Goal: Task Accomplishment & Management: Complete application form

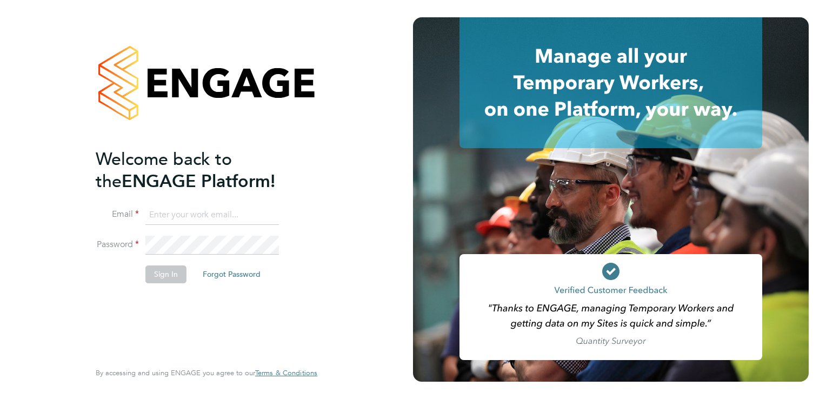
type input "[PERSON_NAME][EMAIL_ADDRESS][PERSON_NAME][DOMAIN_NAME]"
click at [168, 276] on button "Sign In" at bounding box center [165, 273] width 41 height 17
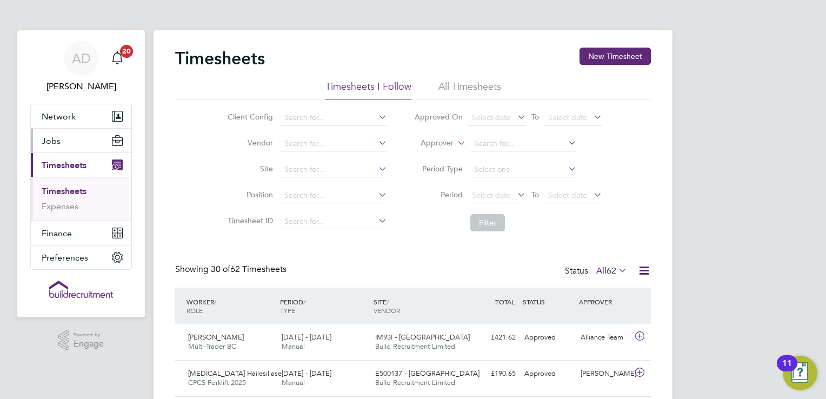
click at [55, 136] on span "Jobs" at bounding box center [51, 141] width 19 height 10
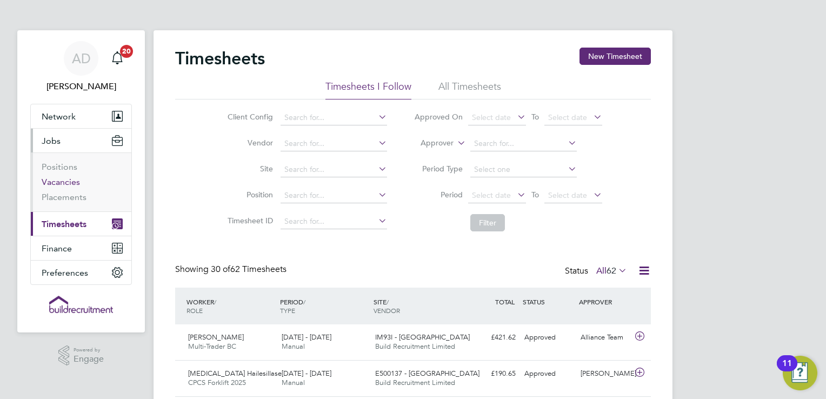
drag, startPoint x: 72, startPoint y: 182, endPoint x: 96, endPoint y: 185, distance: 24.1
click at [72, 182] on link "Vacancies" at bounding box center [61, 182] width 38 height 10
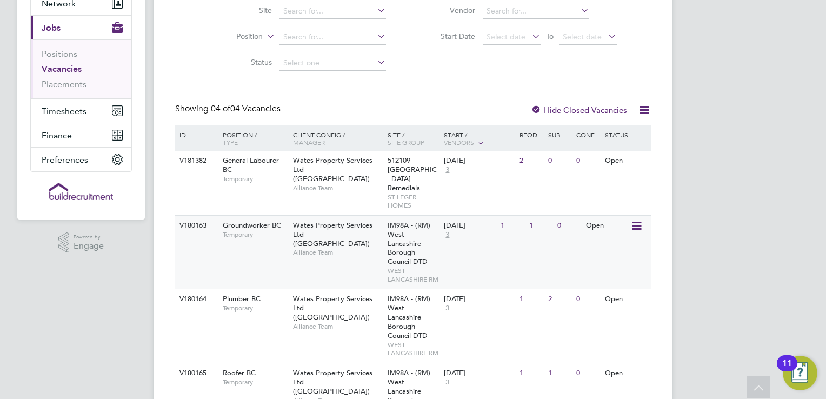
scroll to position [205, 0]
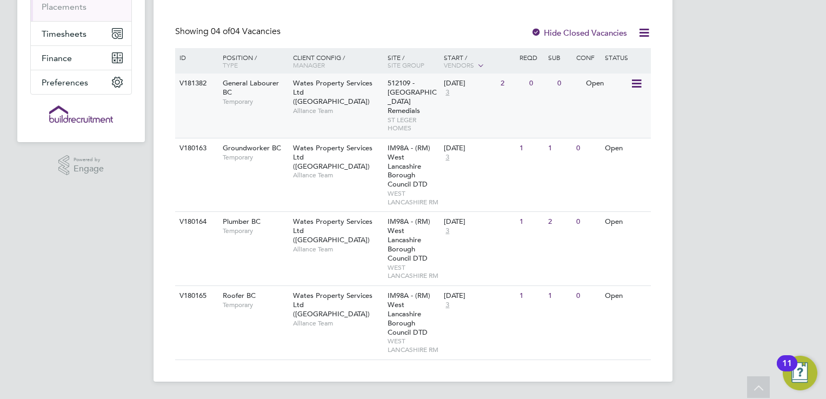
click at [366, 99] on div "Wates Property Services Ltd (Central & North INTUITA) Alliance Team" at bounding box center [337, 97] width 95 height 46
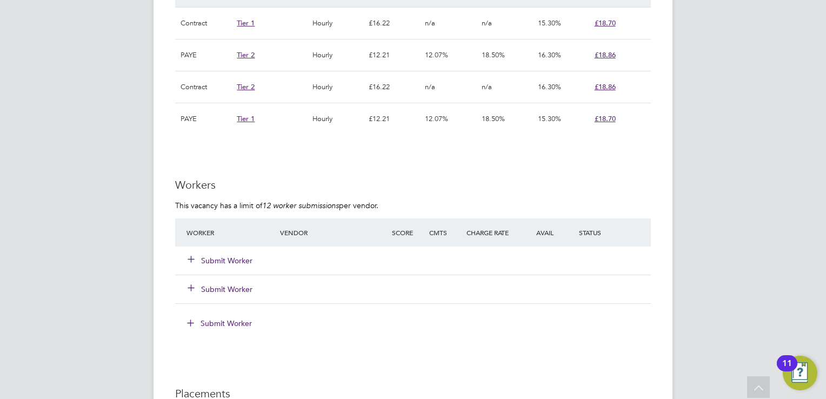
scroll to position [865, 0]
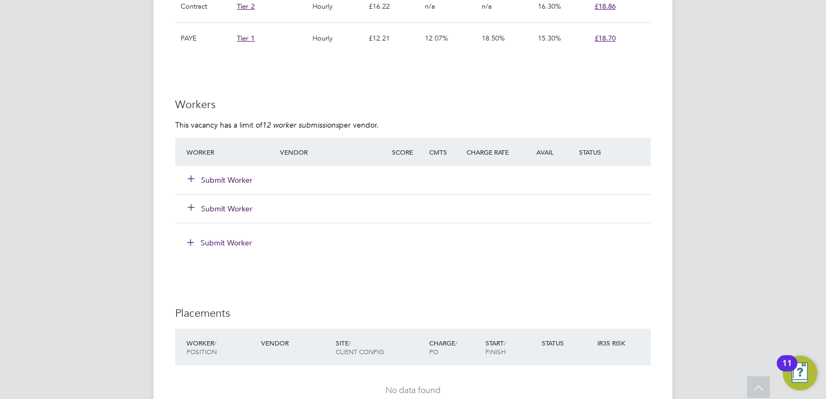
click at [241, 178] on button "Submit Worker" at bounding box center [220, 180] width 65 height 11
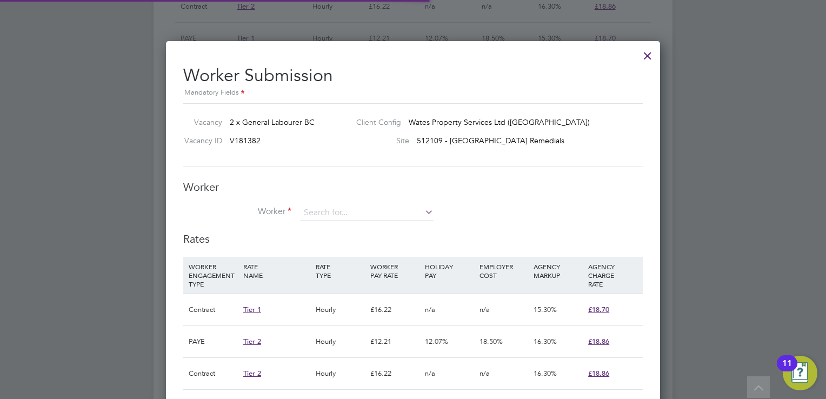
scroll to position [32, 74]
click at [346, 217] on input at bounding box center [367, 213] width 134 height 16
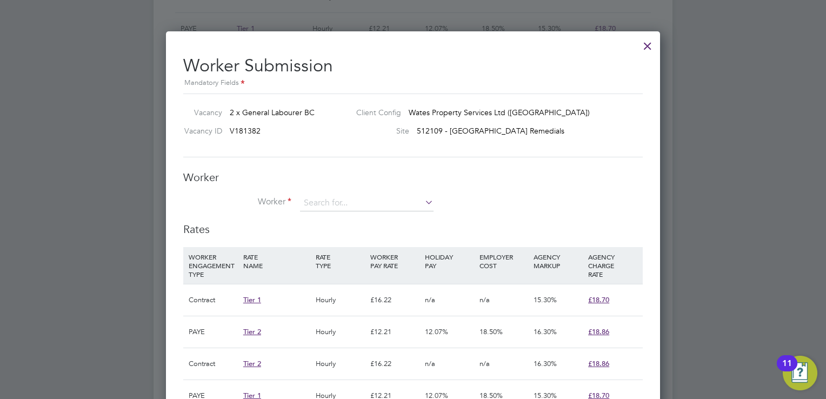
click at [646, 44] on div at bounding box center [647, 43] width 19 height 19
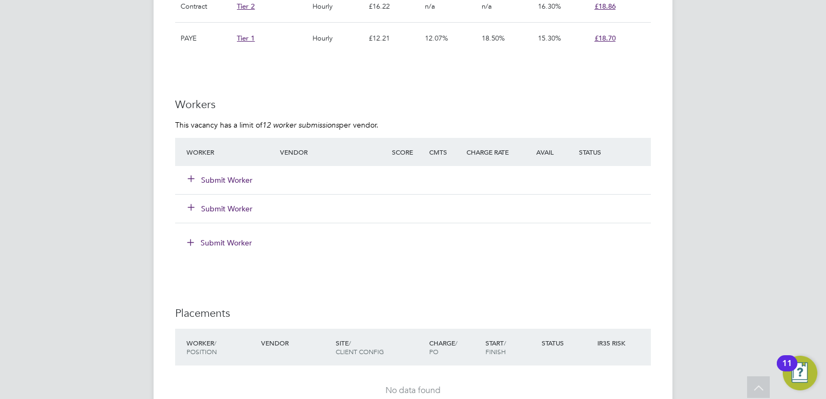
click at [239, 182] on button "Submit Worker" at bounding box center [220, 180] width 65 height 11
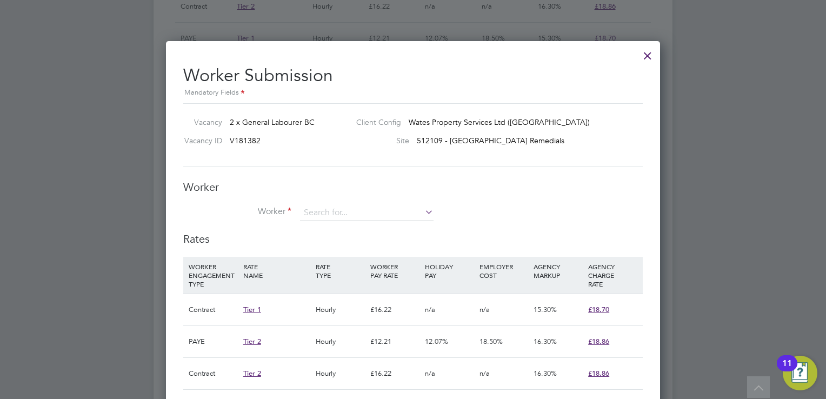
click at [423, 209] on icon at bounding box center [423, 211] width 0 height 15
click at [652, 57] on div at bounding box center [647, 52] width 19 height 19
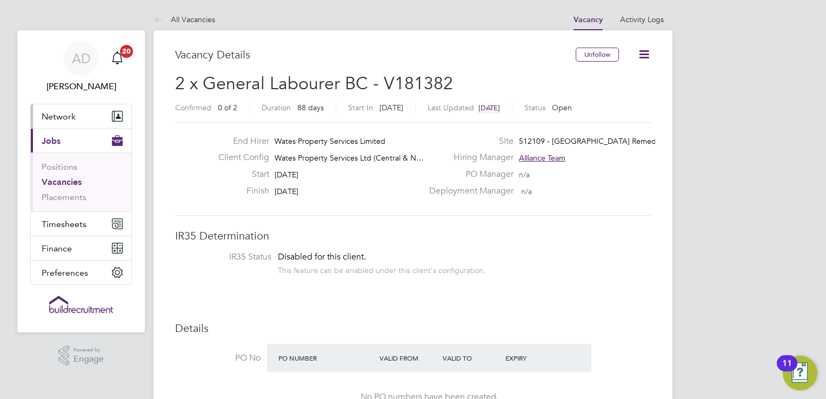
click at [74, 112] on span "Network" at bounding box center [59, 116] width 34 height 10
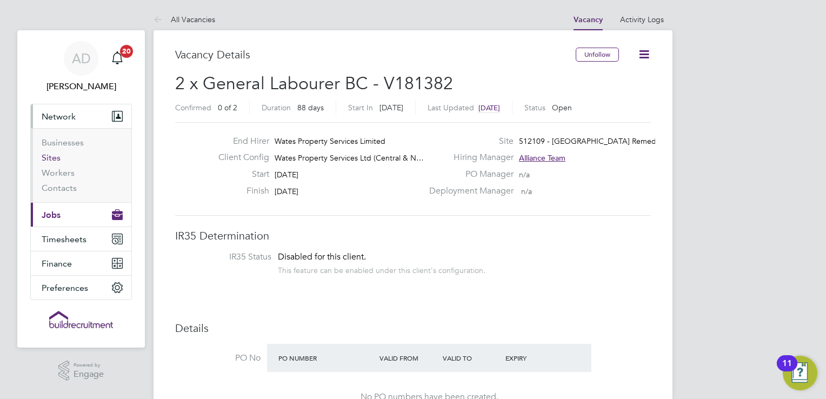
click at [59, 158] on link "Sites" at bounding box center [51, 157] width 19 height 10
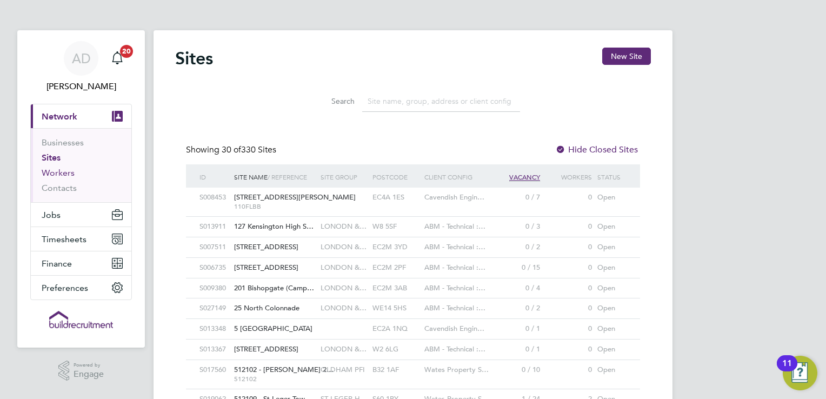
click at [67, 175] on link "Workers" at bounding box center [58, 173] width 33 height 10
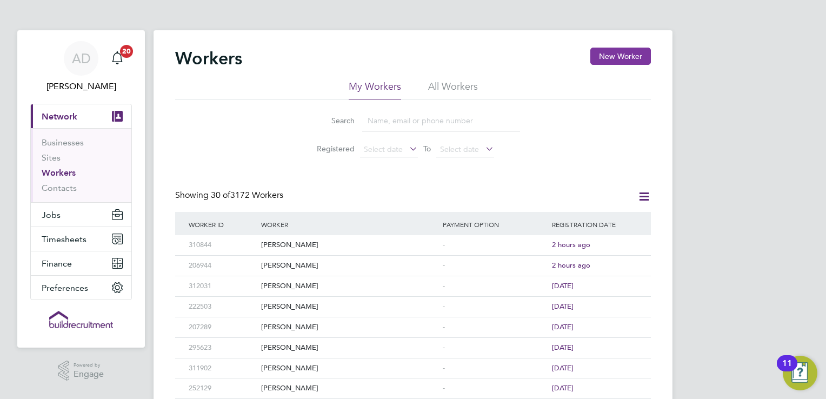
click at [601, 54] on button "New Worker" at bounding box center [620, 56] width 61 height 17
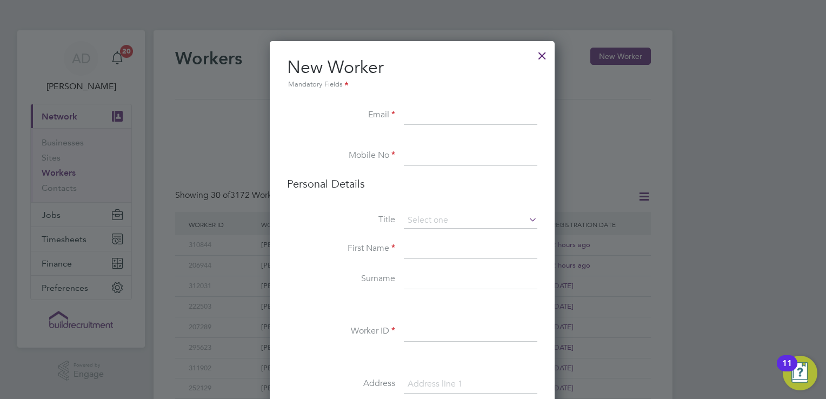
paste input "qualter739@gmail.com"
type input "qualter739@gmail.com"
click at [423, 154] on input at bounding box center [471, 155] width 134 height 19
paste input "+44 7496 314535"
type input "+44 7496 314535"
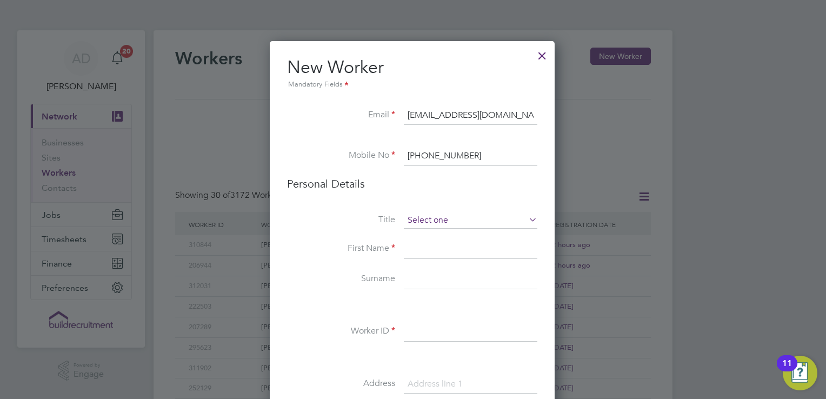
click at [433, 226] on input at bounding box center [471, 220] width 134 height 16
click at [432, 237] on li "Mr" at bounding box center [471, 235] width 134 height 14
type input "Mr"
click at [427, 250] on input at bounding box center [471, 248] width 134 height 19
type input "Connor"
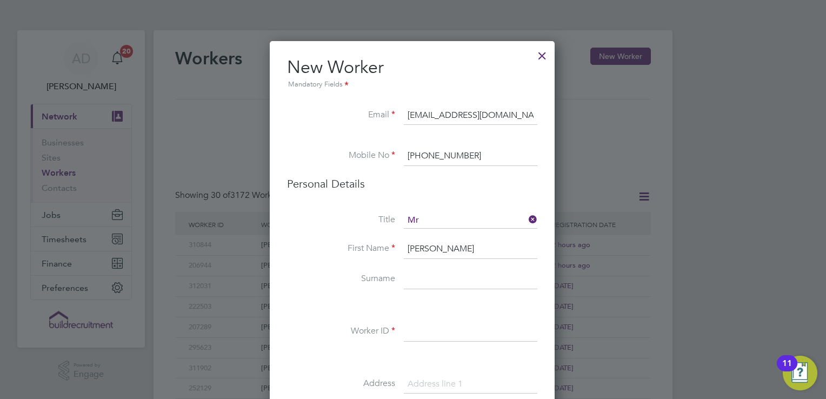
click at [464, 276] on input at bounding box center [471, 279] width 134 height 19
type input "Qualter"
click at [424, 328] on input at bounding box center [471, 331] width 134 height 19
type input "CQ1"
click at [473, 308] on li at bounding box center [412, 305] width 250 height 11
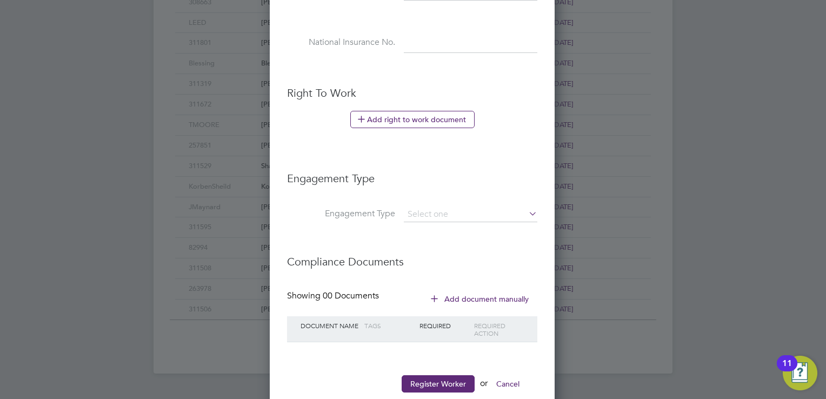
scroll to position [541, 0]
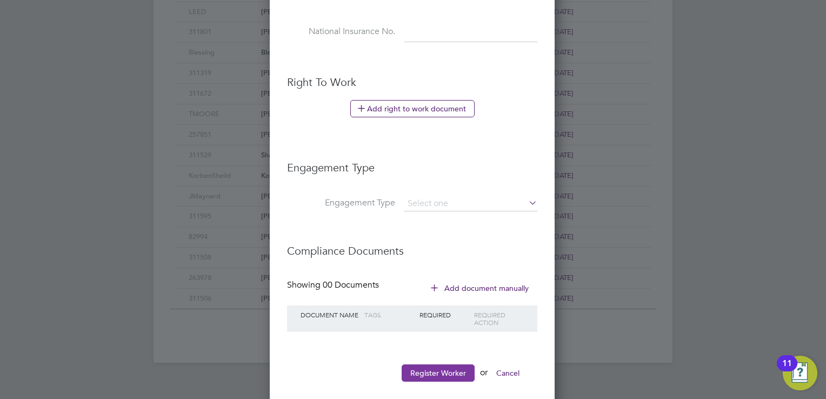
click at [454, 370] on button "Register Worker" at bounding box center [438, 372] width 73 height 17
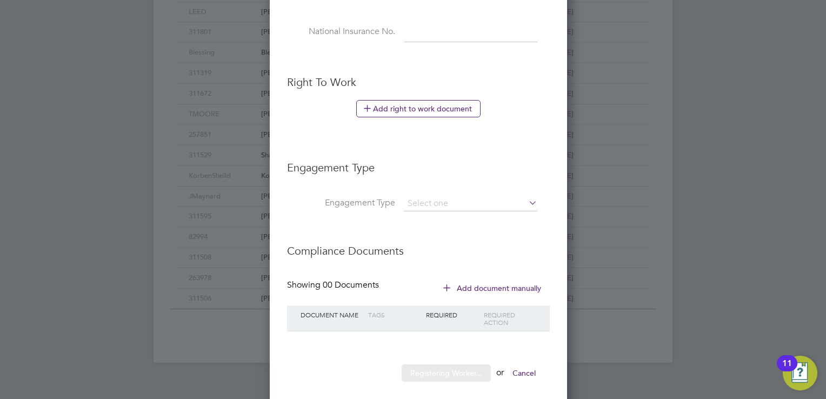
scroll to position [0, 0]
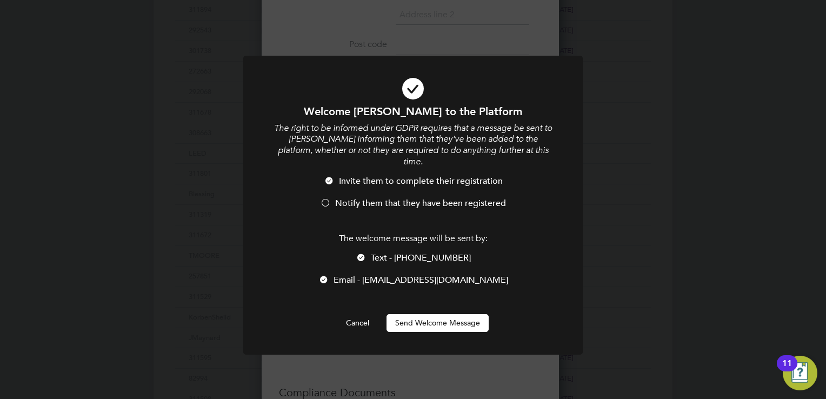
click at [435, 314] on button "Send Welcome Message" at bounding box center [437, 322] width 102 height 17
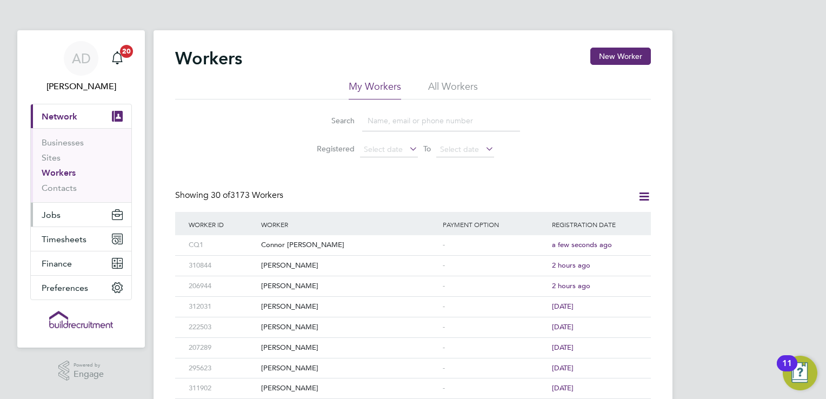
click at [64, 222] on button "Jobs" at bounding box center [81, 215] width 101 height 24
click at [55, 217] on span "Jobs" at bounding box center [51, 215] width 19 height 10
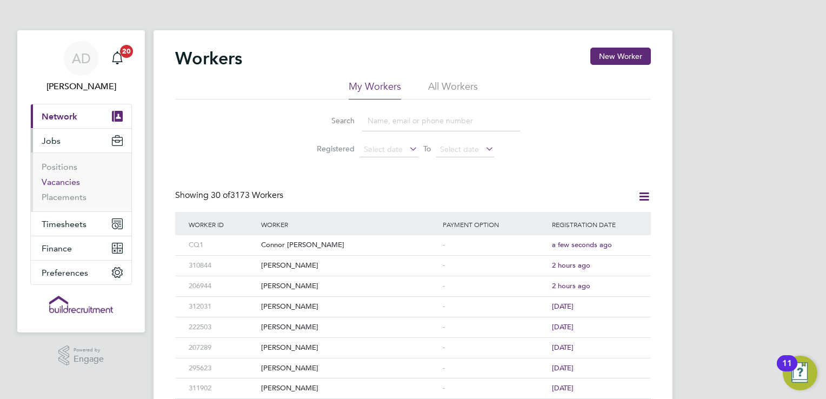
click at [70, 183] on link "Vacancies" at bounding box center [61, 182] width 38 height 10
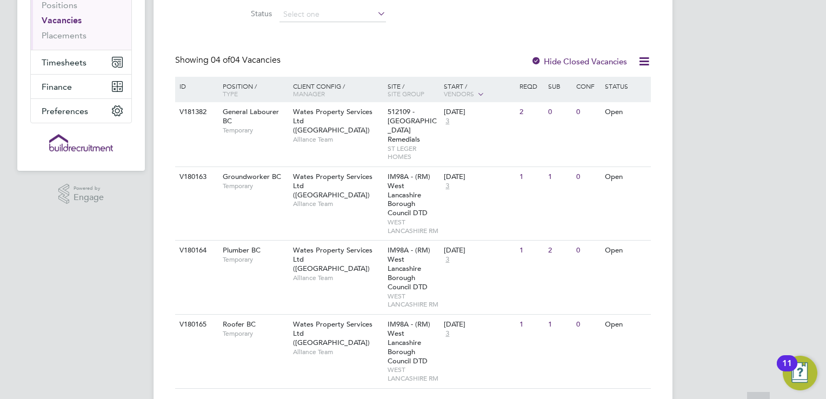
scroll to position [162, 0]
click at [497, 144] on div "V181382 General Labourer BC Temporary Wates Property Services Ltd (Central & No…" at bounding box center [413, 134] width 476 height 64
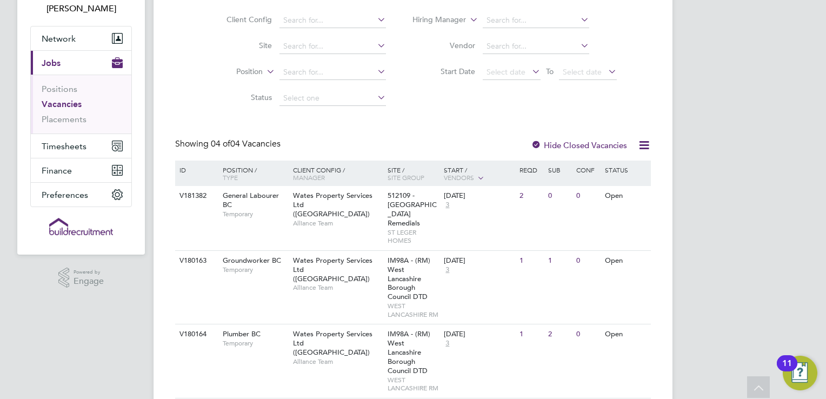
scroll to position [54, 0]
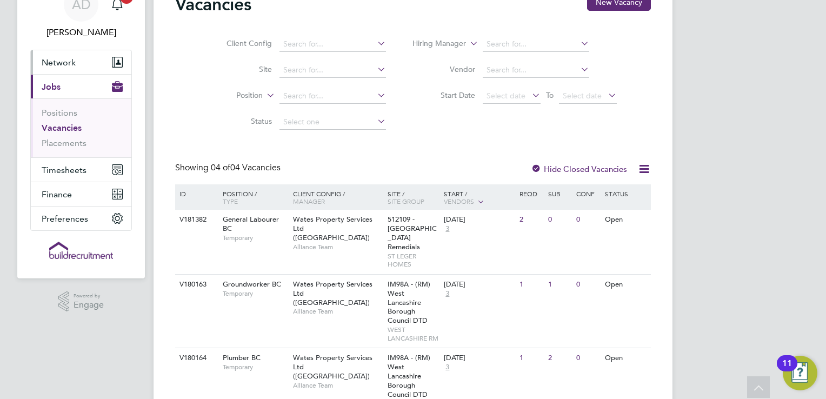
click at [71, 63] on span "Network" at bounding box center [59, 62] width 34 height 10
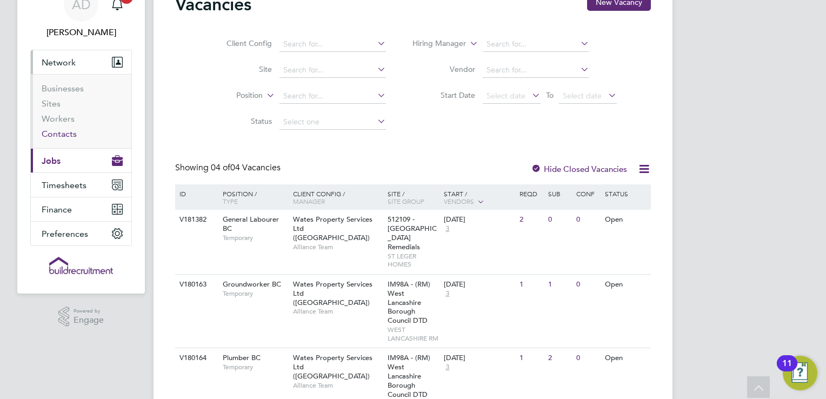
click at [65, 129] on link "Contacts" at bounding box center [59, 134] width 35 height 10
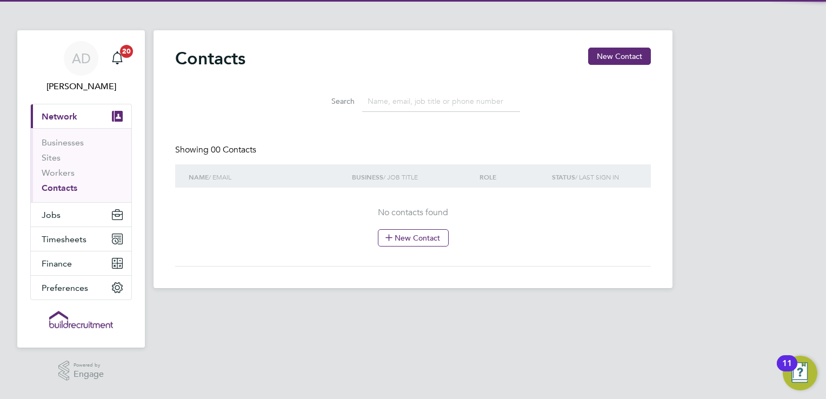
click at [52, 112] on span "Network" at bounding box center [60, 116] width 36 height 10
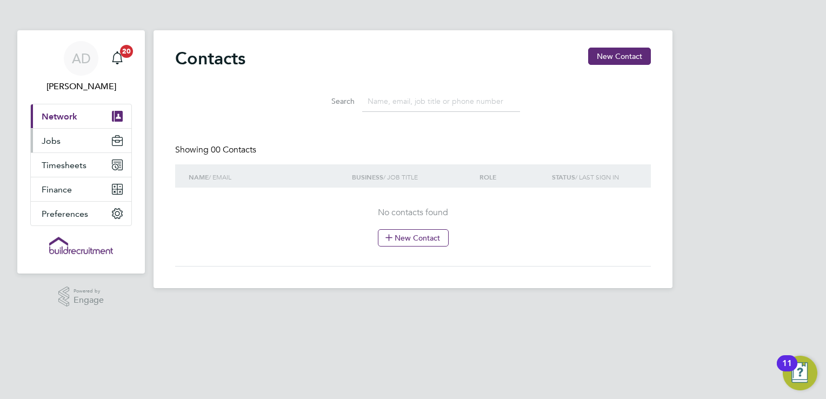
click at [56, 150] on button "Jobs" at bounding box center [81, 141] width 101 height 24
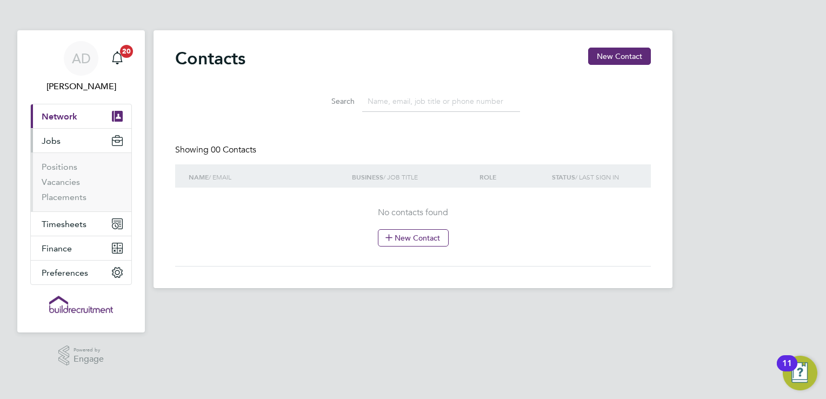
click at [59, 124] on button "Current page: Network" at bounding box center [81, 116] width 101 height 24
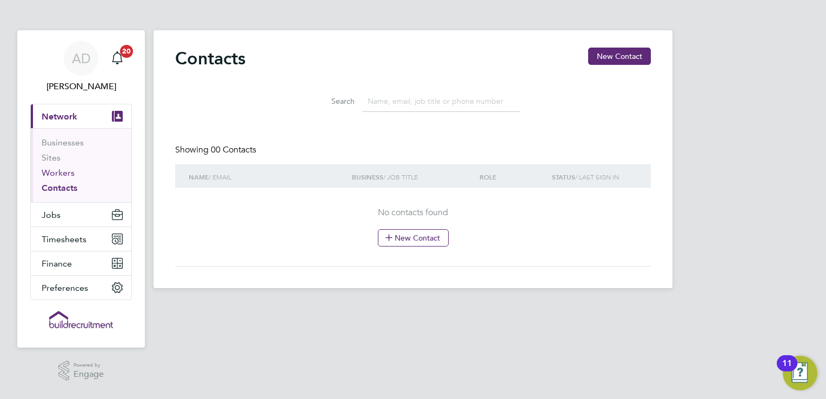
click at [65, 172] on link "Workers" at bounding box center [58, 173] width 33 height 10
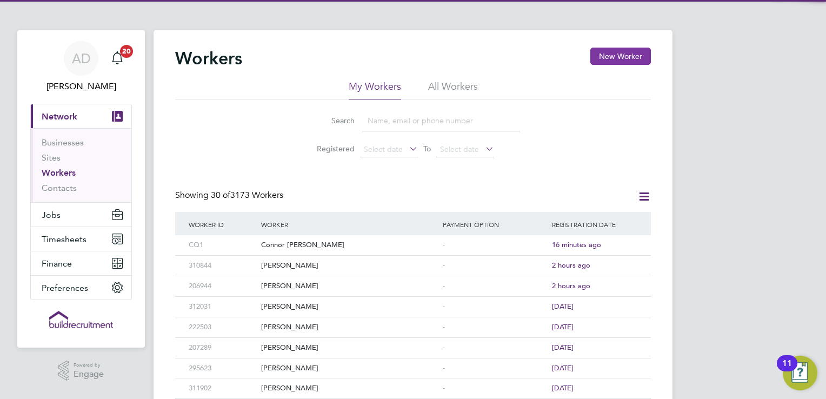
click at [605, 52] on button "New Worker" at bounding box center [620, 56] width 61 height 17
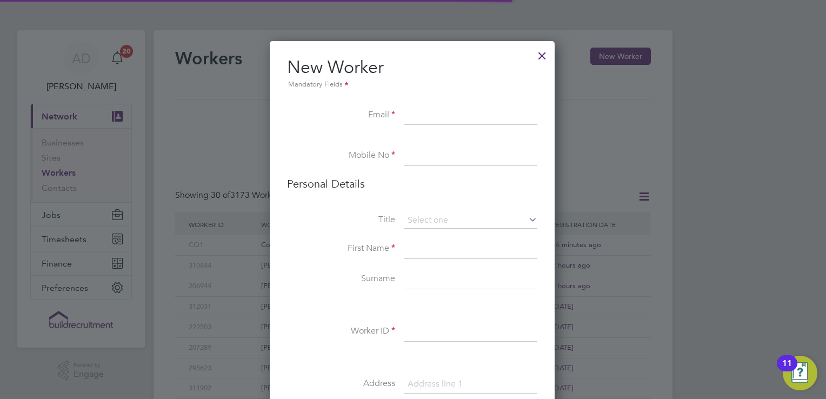
scroll to position [910, 286]
paste input "ianwiggett94@gmail.com"
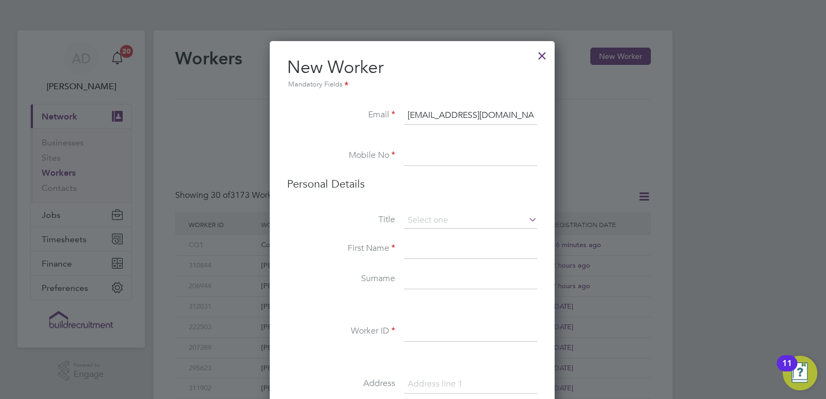
type input "ianwiggett94@gmail.com"
drag, startPoint x: 435, startPoint y: 155, endPoint x: 361, endPoint y: 119, distance: 81.9
click at [435, 155] on input at bounding box center [471, 155] width 134 height 19
paste input "+44 7368 874180"
type input "+44 7368 874180"
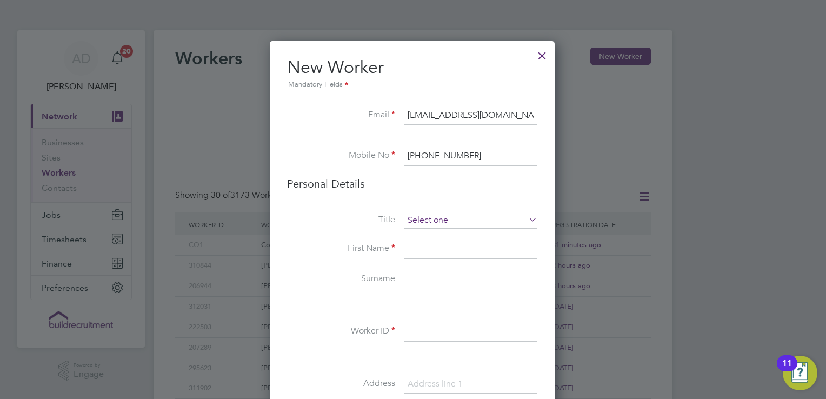
drag, startPoint x: 435, startPoint y: 206, endPoint x: 434, endPoint y: 215, distance: 8.7
click at [435, 208] on li "Personal Details" at bounding box center [412, 195] width 250 height 36
click at [433, 217] on input at bounding box center [471, 220] width 134 height 16
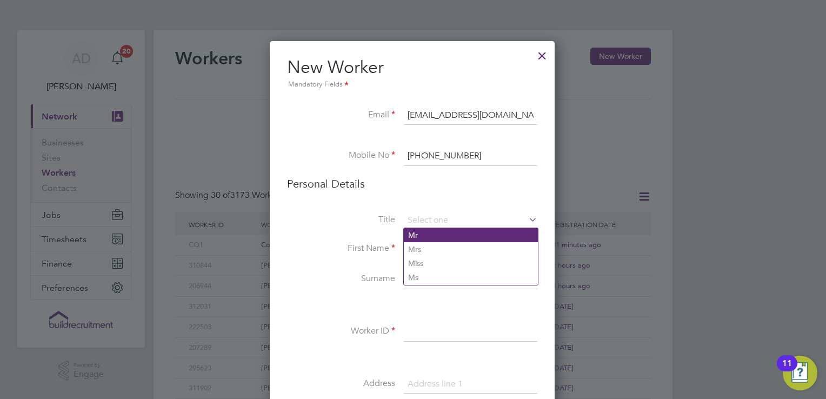
click at [428, 231] on li "Mr" at bounding box center [471, 235] width 134 height 14
type input "Mr"
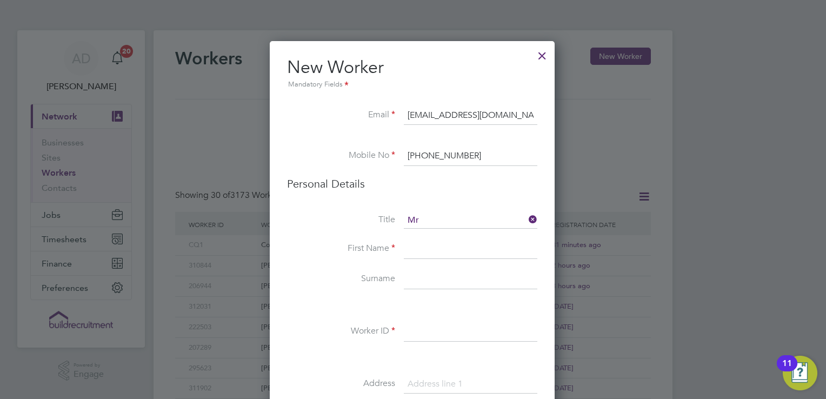
click at [424, 247] on input at bounding box center [471, 248] width 134 height 19
type input "Ian"
click at [471, 284] on input at bounding box center [471, 279] width 134 height 19
type input "Wiggett"
click at [335, 289] on li "Surname Wiggett" at bounding box center [412, 285] width 250 height 30
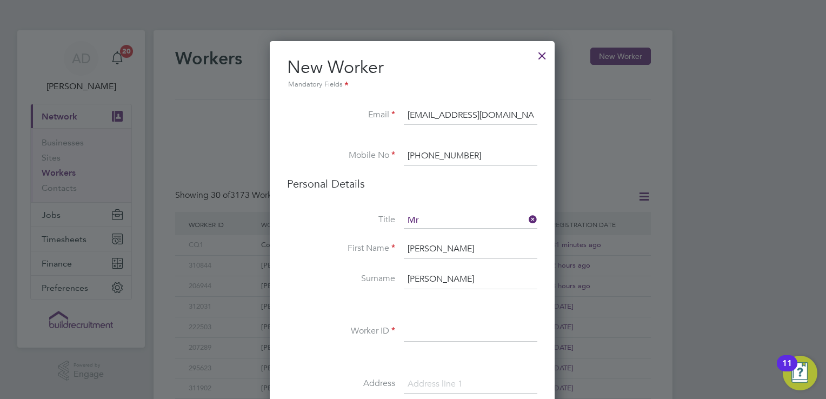
click at [460, 328] on input at bounding box center [471, 331] width 134 height 19
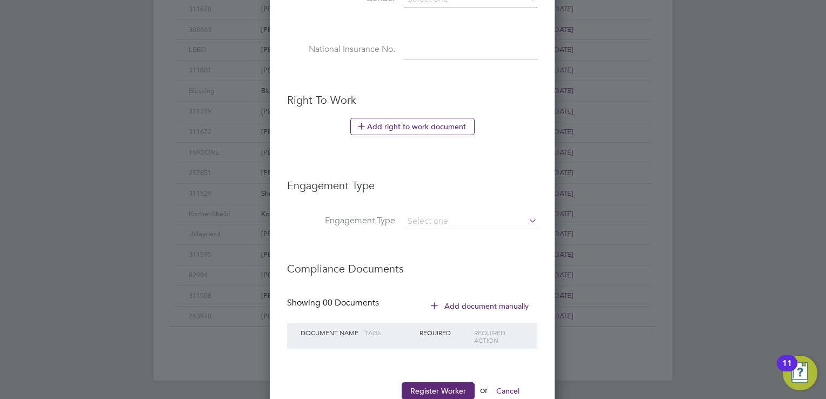
scroll to position [552, 0]
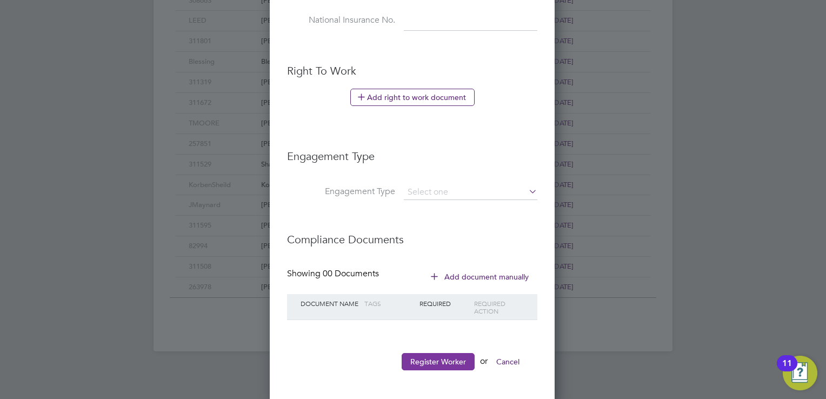
type input "IW1"
drag, startPoint x: 451, startPoint y: 358, endPoint x: 437, endPoint y: 345, distance: 19.5
click at [451, 358] on button "Register Worker" at bounding box center [438, 361] width 73 height 17
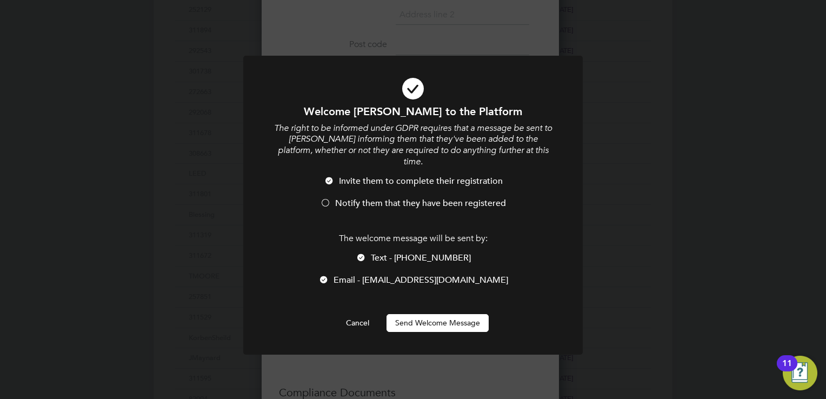
click at [422, 315] on button "Send Welcome Message" at bounding box center [437, 322] width 102 height 17
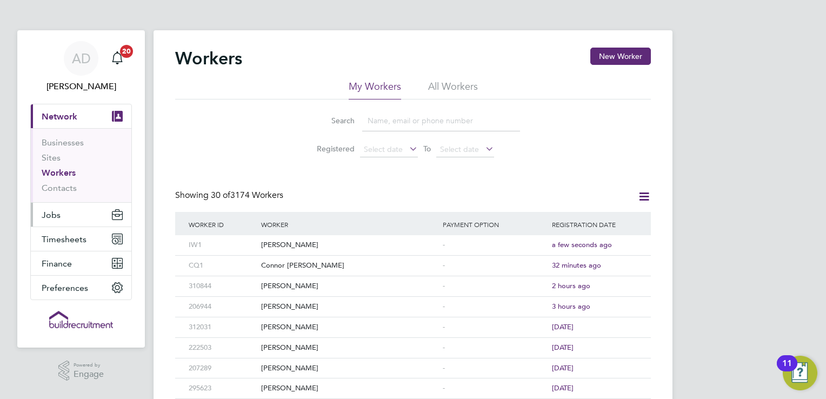
click at [50, 204] on button "Jobs" at bounding box center [81, 215] width 101 height 24
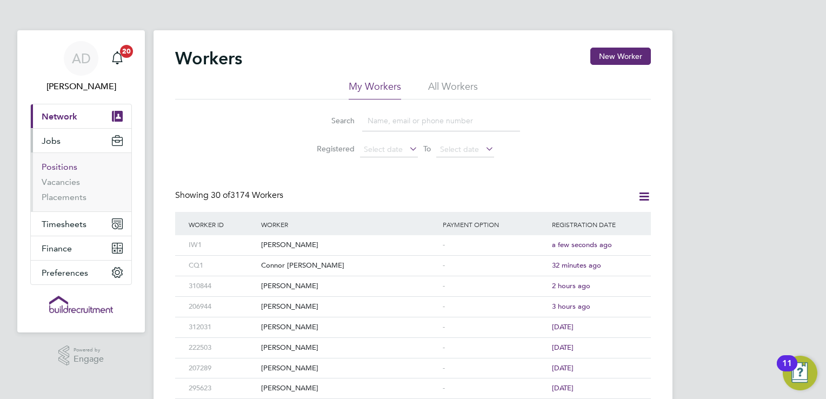
click at [65, 166] on link "Positions" at bounding box center [60, 167] width 36 height 10
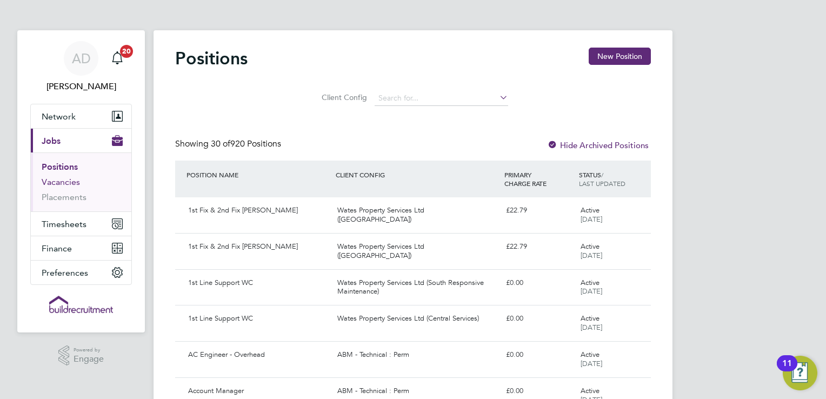
click at [63, 184] on link "Vacancies" at bounding box center [61, 182] width 38 height 10
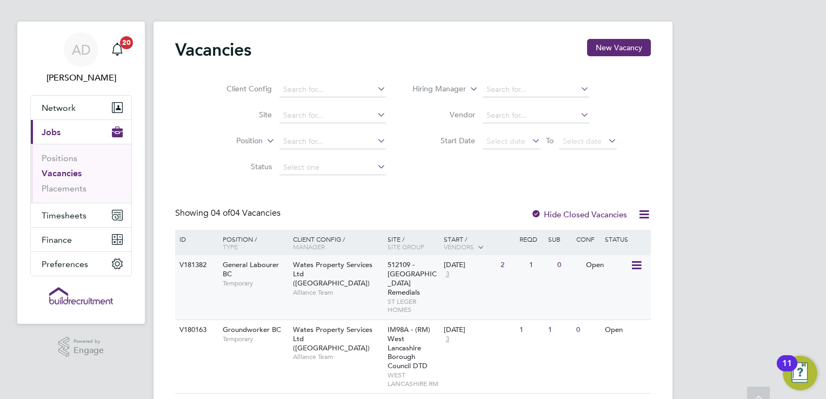
scroll to position [54, 0]
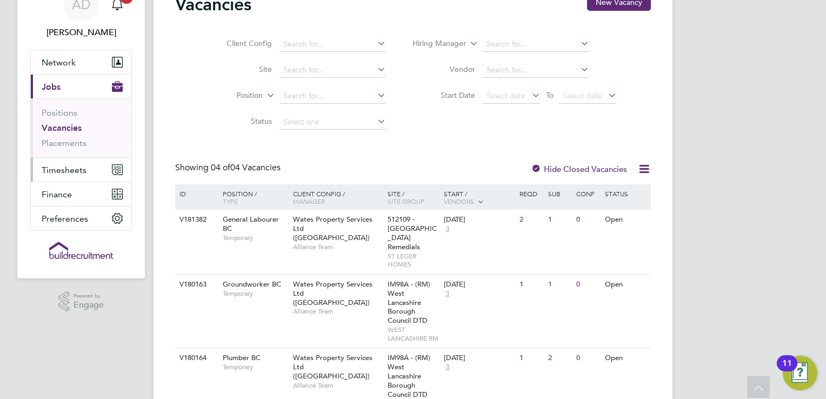
click at [81, 174] on button "Timesheets" at bounding box center [81, 170] width 101 height 24
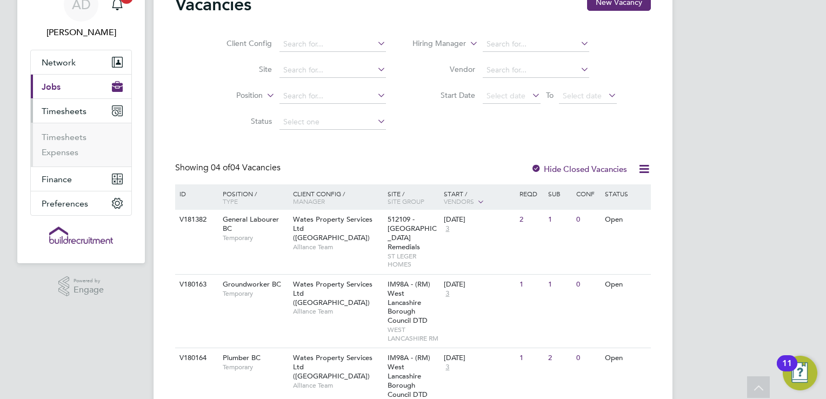
click at [73, 107] on span "Timesheets" at bounding box center [64, 111] width 45 height 10
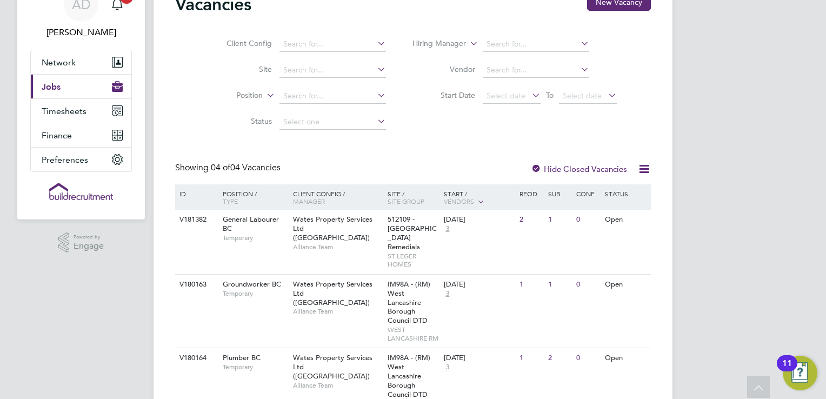
click at [76, 86] on button "Current page: Jobs" at bounding box center [81, 87] width 101 height 24
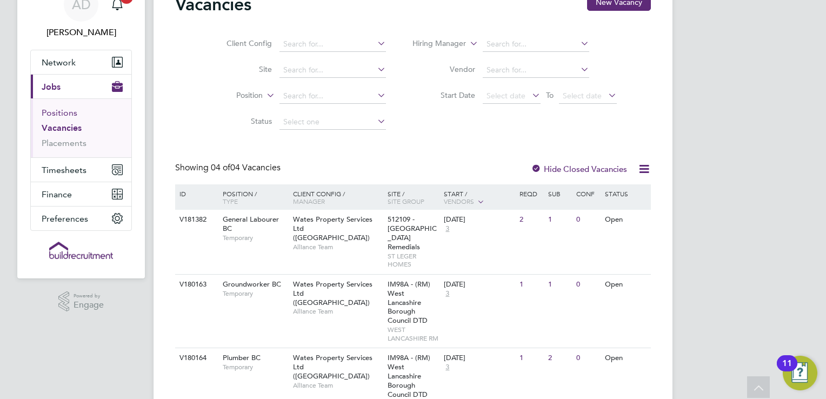
click at [65, 117] on link "Positions" at bounding box center [60, 113] width 36 height 10
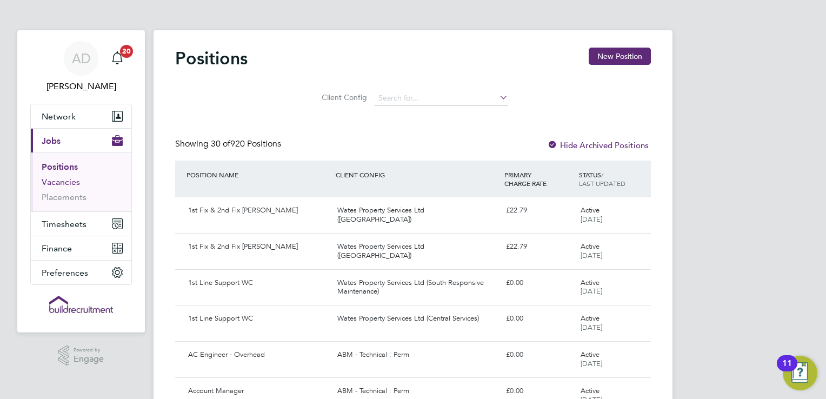
click at [66, 179] on link "Vacancies" at bounding box center [61, 182] width 38 height 10
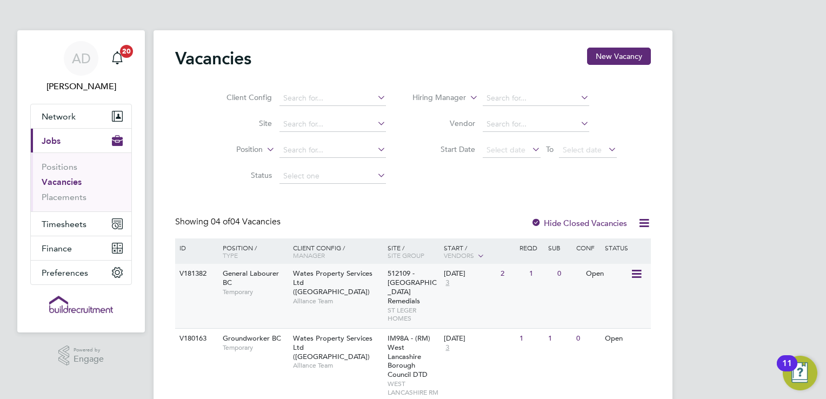
click at [384, 304] on div "Wates Property Services Ltd (Central & North INTUITA) Alliance Team" at bounding box center [337, 287] width 95 height 46
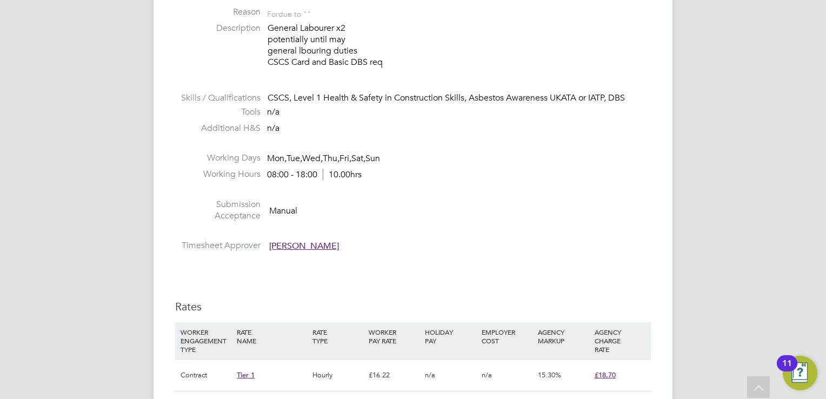
scroll to position [703, 0]
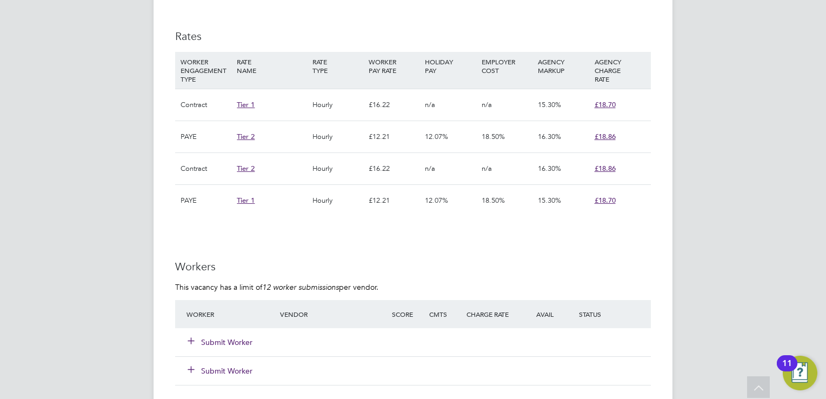
click at [238, 344] on button "Submit Worker" at bounding box center [220, 342] width 65 height 11
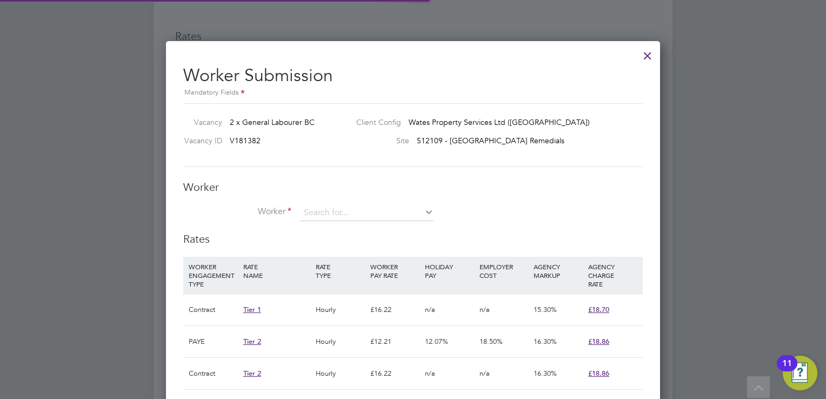
scroll to position [32, 74]
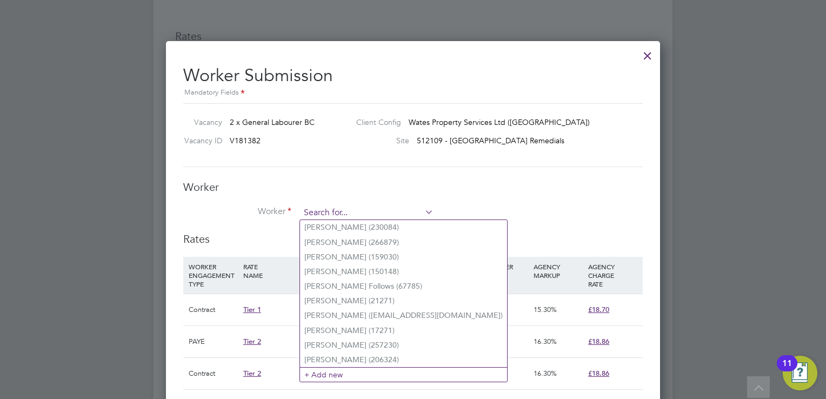
paste input "+44 7496 314535"
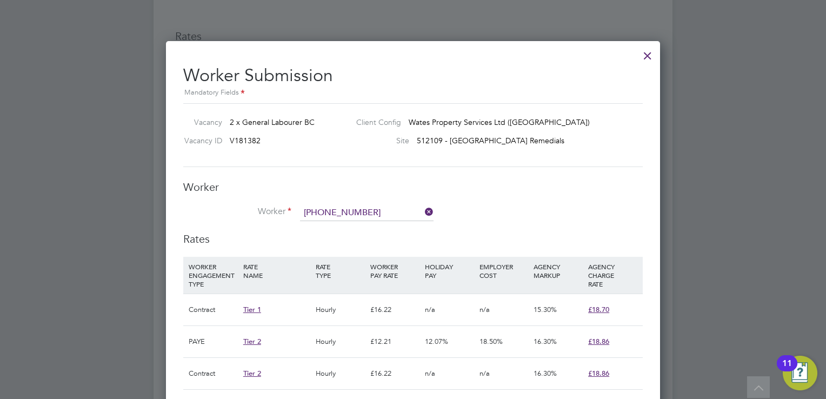
click at [373, 224] on li "Connor Qualter (CQ1)" at bounding box center [379, 227] width 158 height 14
type input "Connor Qualter (CQ1)"
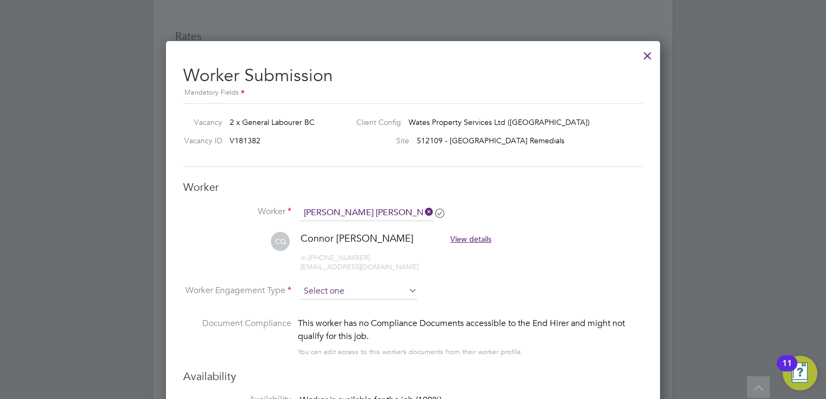
click at [363, 286] on input at bounding box center [358, 291] width 117 height 16
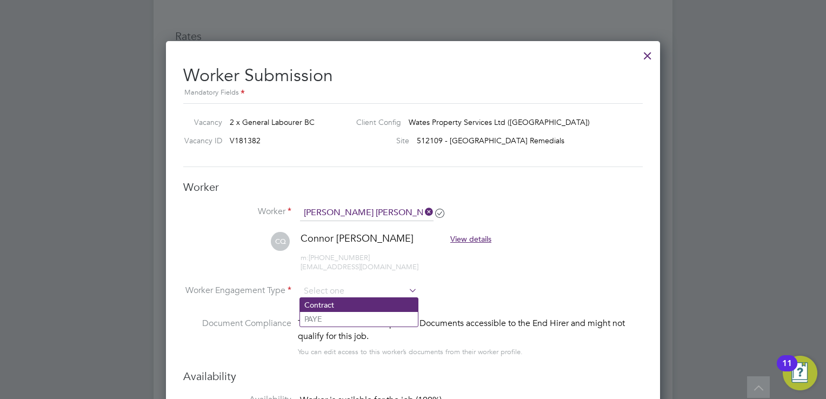
click at [362, 303] on li "Contract" at bounding box center [359, 305] width 118 height 14
type input "Contract"
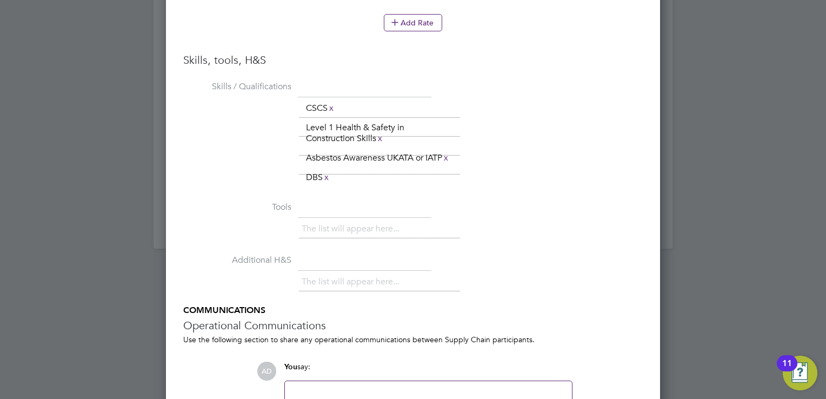
scroll to position [1402, 0]
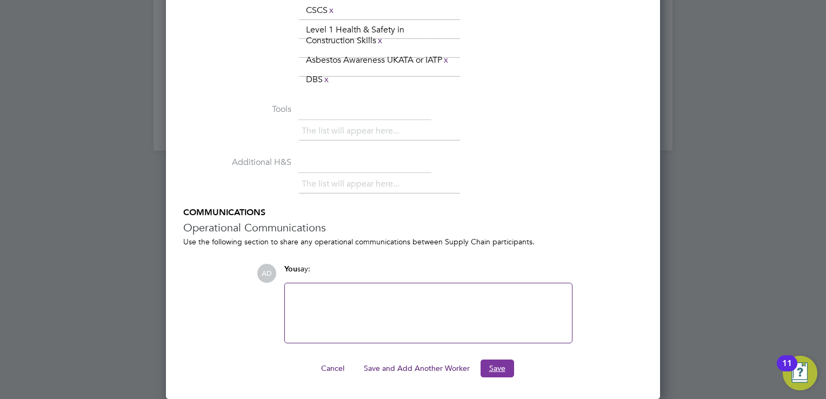
click at [497, 369] on button "Save" at bounding box center [498, 367] width 34 height 17
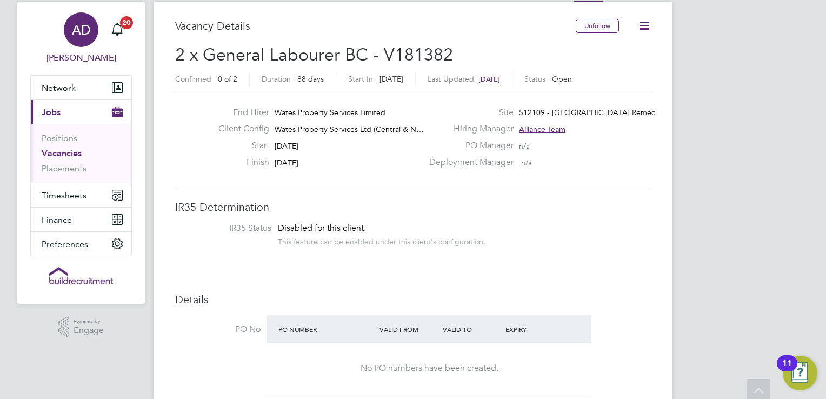
scroll to position [0, 0]
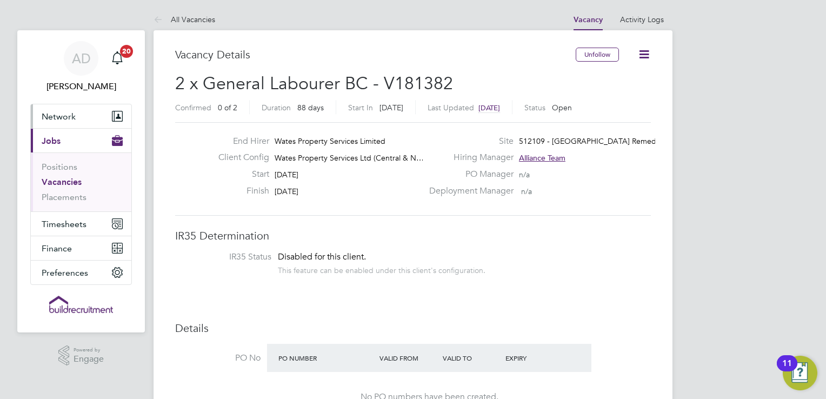
click at [56, 116] on span "Network" at bounding box center [59, 116] width 34 height 10
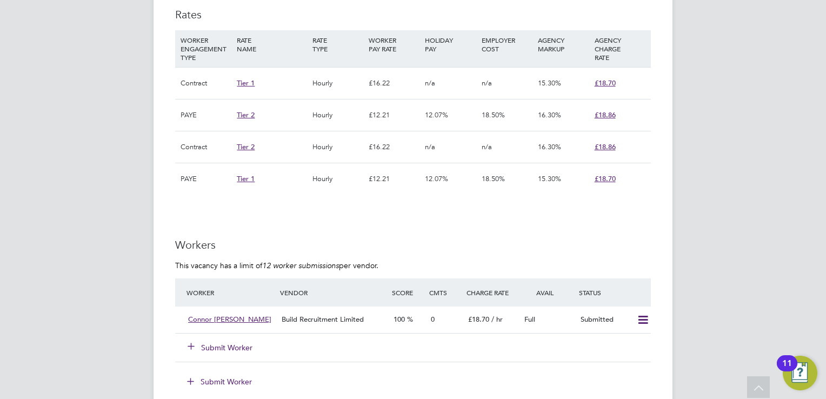
scroll to position [757, 0]
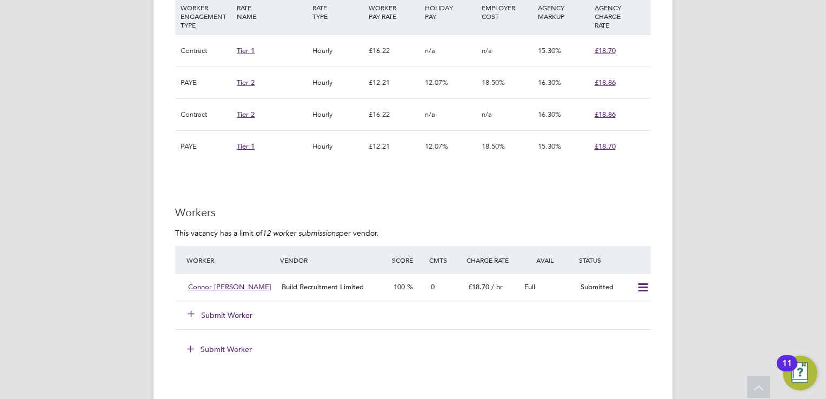
click at [235, 310] on button "Submit Worker" at bounding box center [220, 315] width 65 height 11
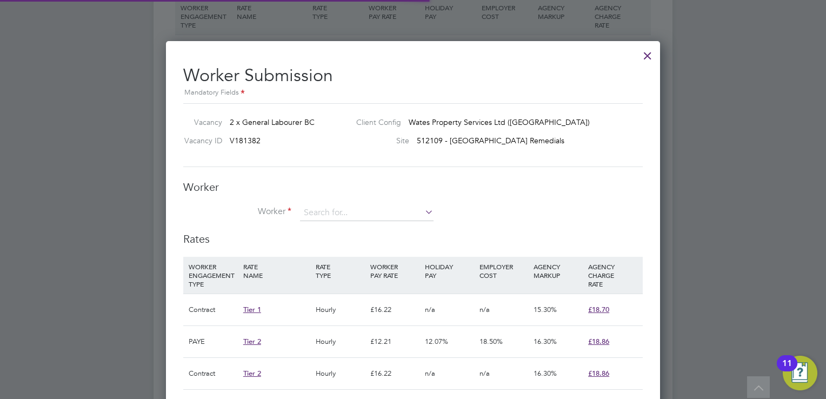
scroll to position [32, 74]
click at [356, 211] on input at bounding box center [367, 213] width 134 height 16
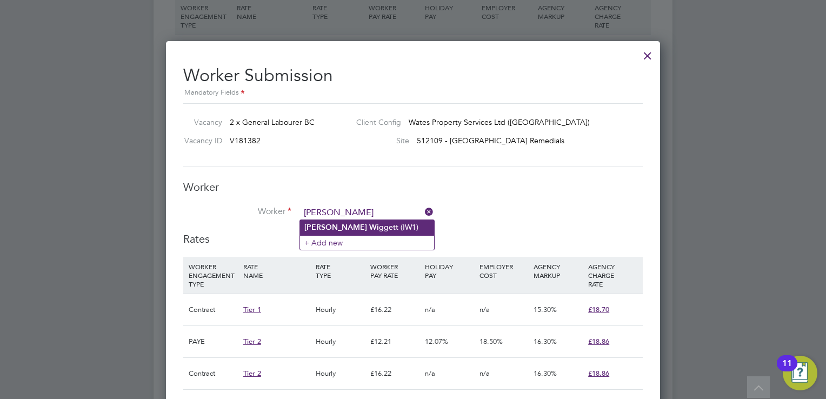
drag, startPoint x: 356, startPoint y: 211, endPoint x: 363, endPoint y: 223, distance: 14.6
click at [363, 223] on li "Ian Wi ggett (IW1)" at bounding box center [367, 227] width 134 height 15
type input "Ian Wiggett (IW1)"
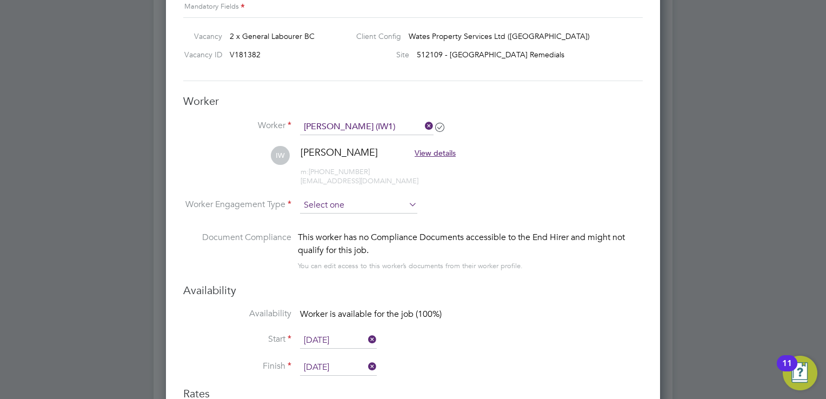
click at [356, 208] on input at bounding box center [358, 205] width 117 height 16
click at [353, 219] on li "Contract" at bounding box center [359, 219] width 118 height 14
type input "Contract"
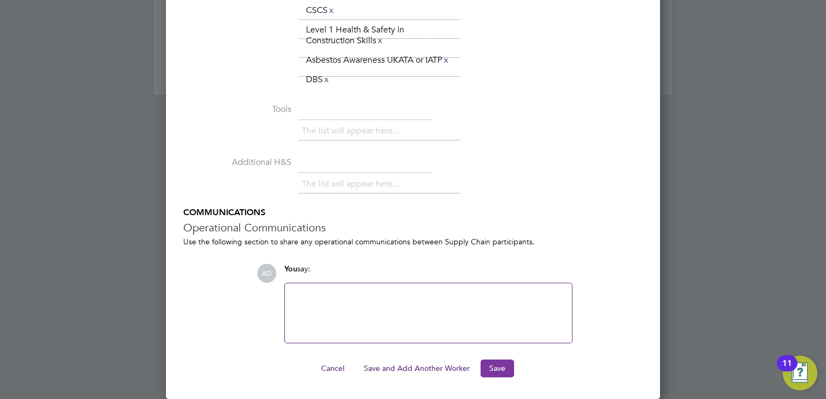
click at [498, 369] on button "Save" at bounding box center [498, 367] width 34 height 17
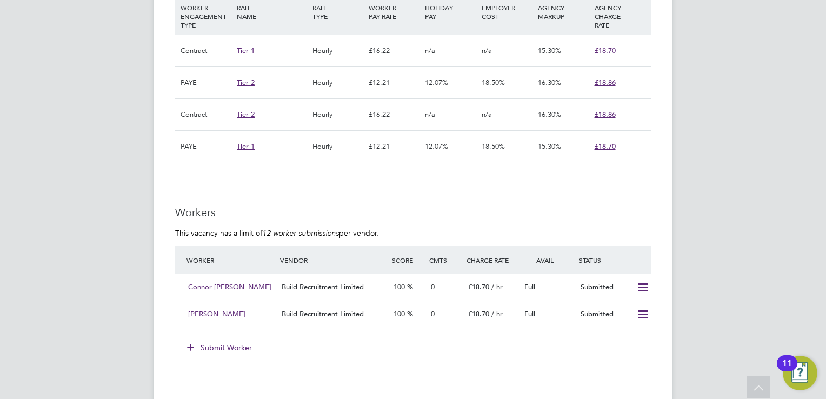
click at [238, 345] on button "Submit Worker" at bounding box center [219, 347] width 81 height 17
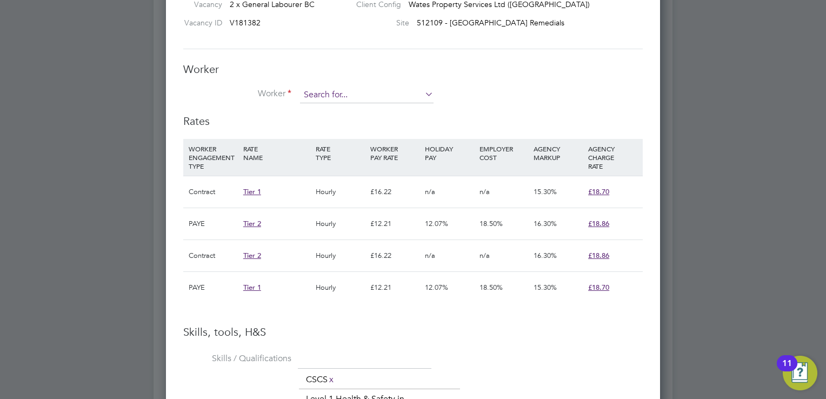
click at [349, 94] on input at bounding box center [367, 95] width 134 height 16
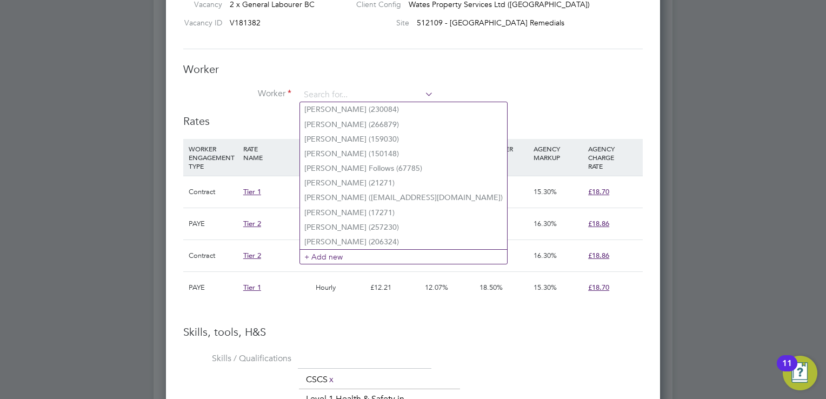
click at [543, 103] on li "Worker" at bounding box center [412, 100] width 459 height 27
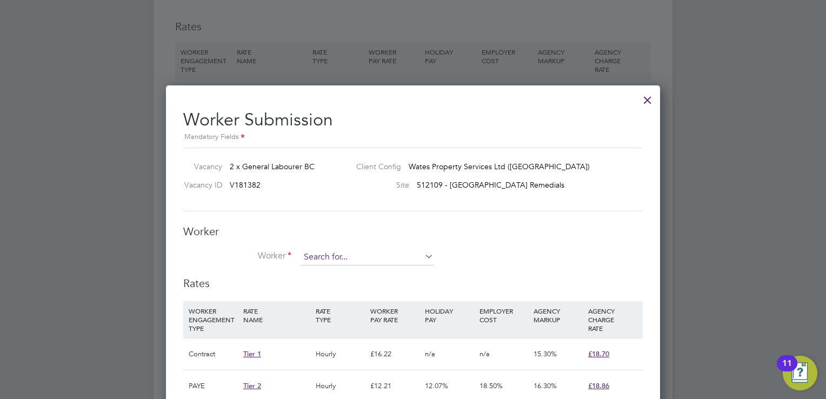
click at [348, 258] on input at bounding box center [367, 257] width 134 height 16
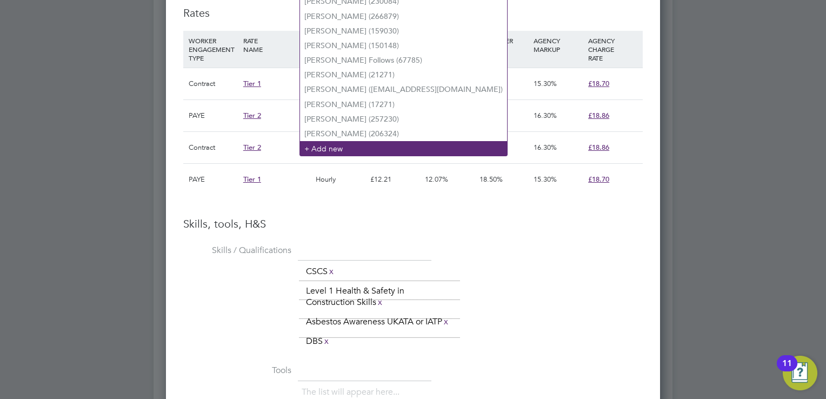
click at [359, 152] on li "+ Add new" at bounding box center [403, 148] width 207 height 15
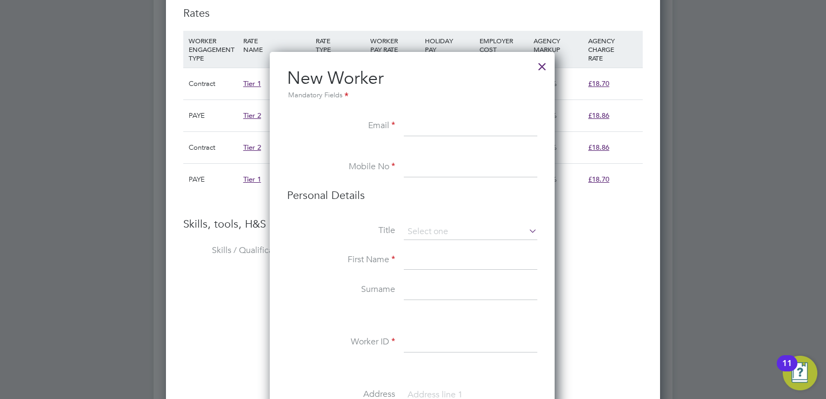
paste input "khumznorman99@gmail.com"
type input "khumznorman99@gmail.com"
click at [444, 160] on input at bounding box center [471, 167] width 134 height 19
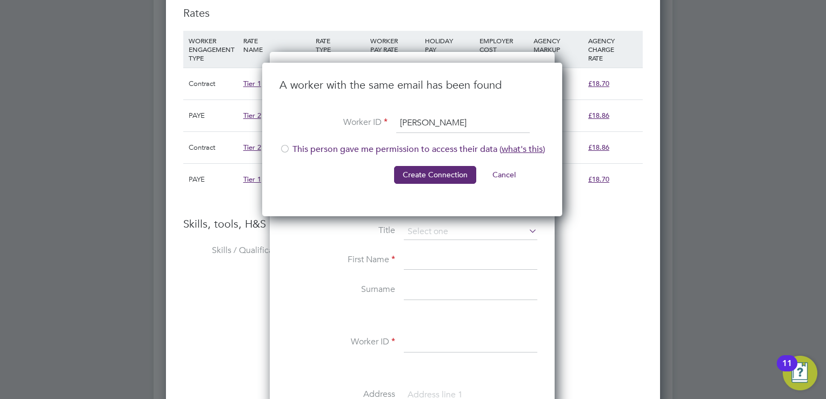
type input "Norman K"
click at [283, 147] on div at bounding box center [284, 149] width 11 height 11
click at [443, 172] on button "Create Connection" at bounding box center [435, 174] width 82 height 17
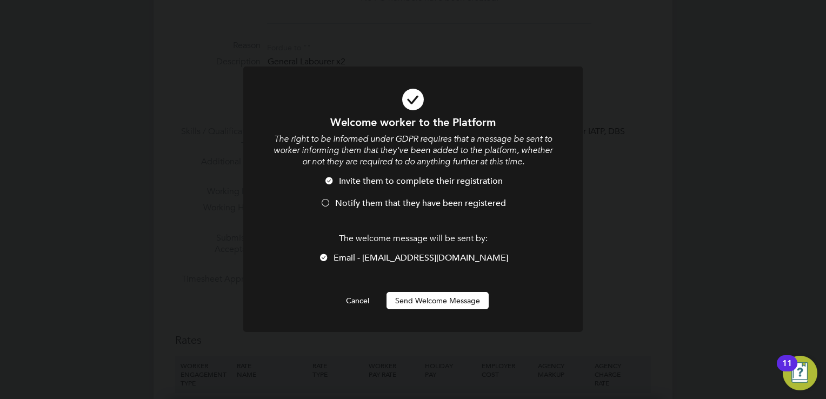
click at [464, 299] on button "Send Welcome Message" at bounding box center [437, 300] width 102 height 17
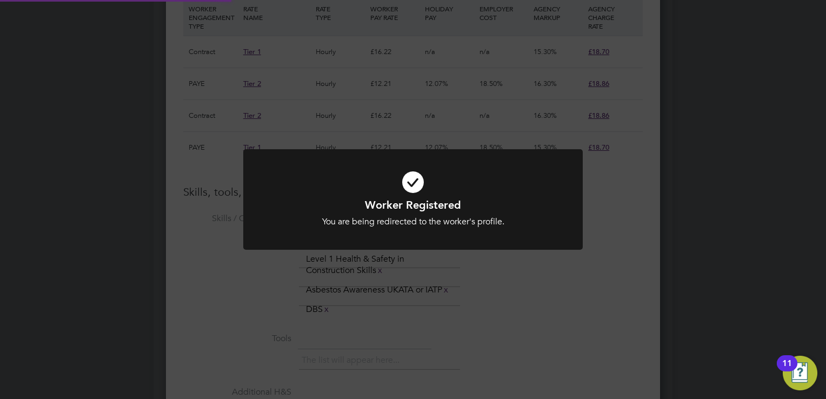
click at [703, 177] on div "Worker Registered You are being redirected to the worker's profile. Cancel Okay" at bounding box center [413, 199] width 826 height 399
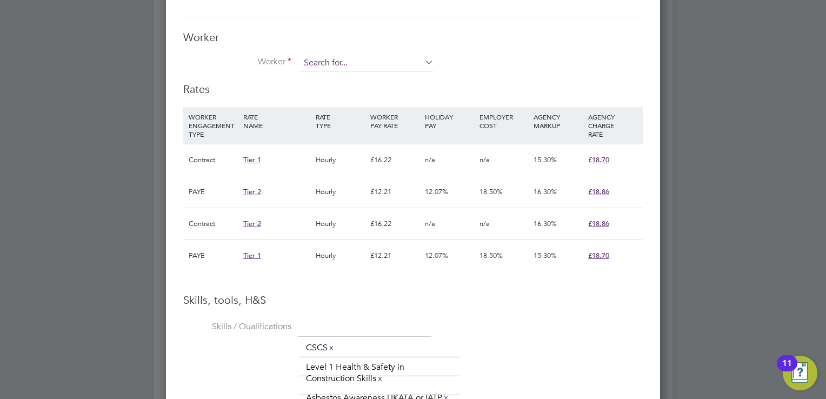
click at [326, 68] on input at bounding box center [367, 63] width 134 height 16
click at [349, 103] on li "Norman Khumalo (Norman K)" at bounding box center [385, 107] width 170 height 15
type input "Norman Khumalo (Norman K)"
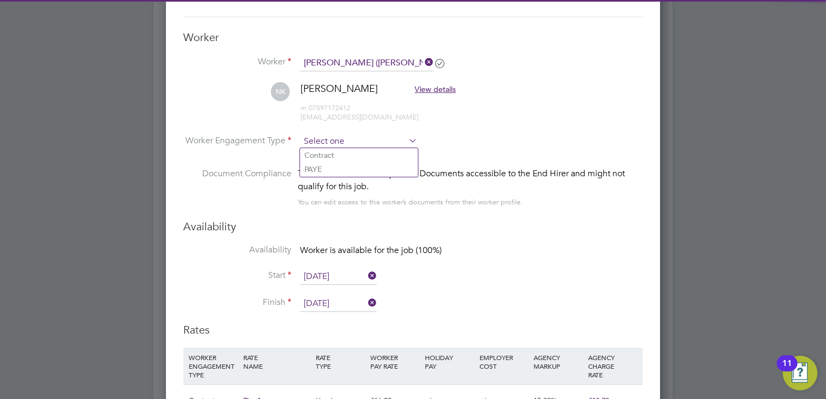
click at [366, 145] on input at bounding box center [358, 142] width 117 height 16
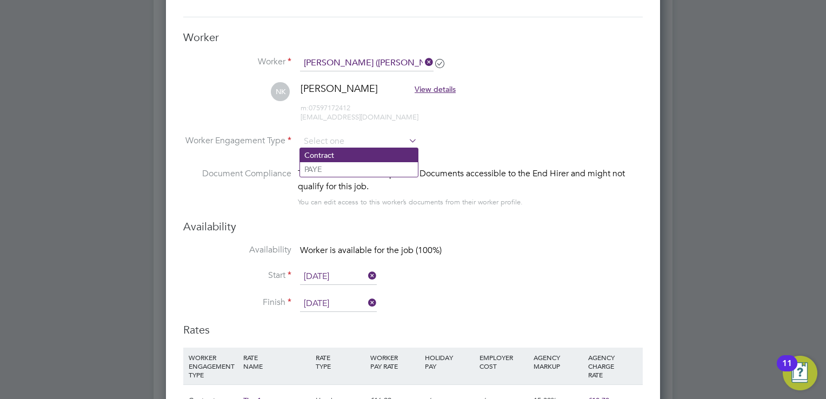
click at [364, 152] on li "Contract" at bounding box center [359, 155] width 118 height 14
type input "Contract"
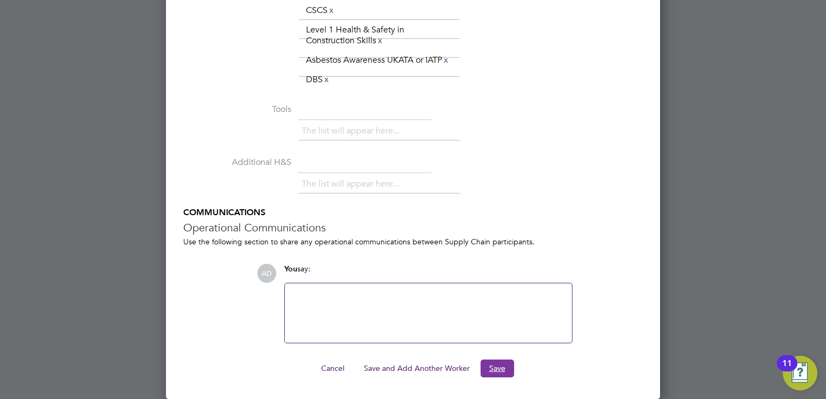
click at [496, 370] on button "Save" at bounding box center [498, 367] width 34 height 17
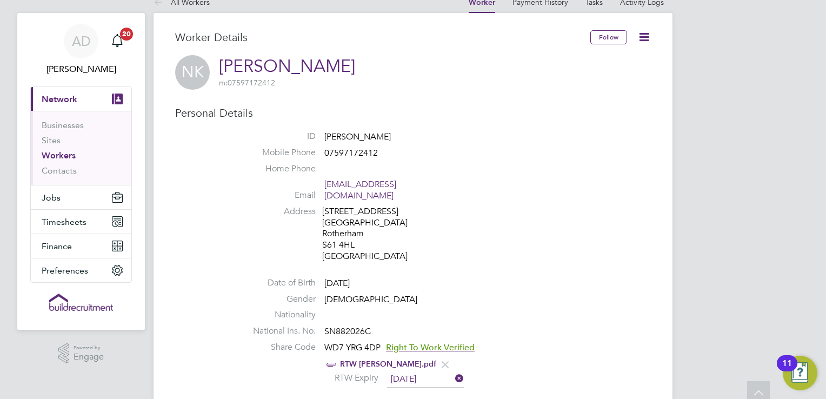
scroll to position [0, 0]
